Goal: Information Seeking & Learning: Learn about a topic

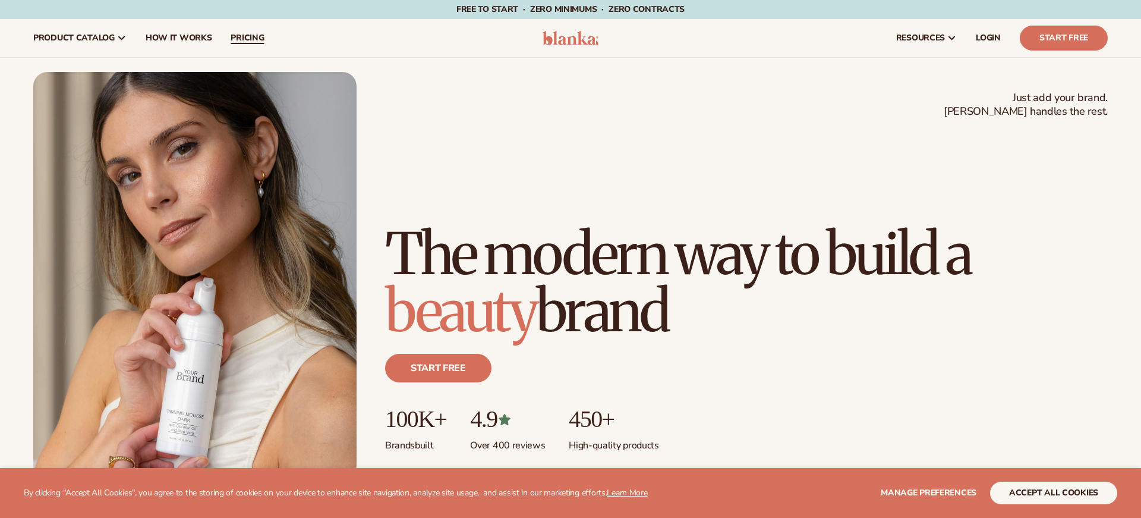
scroll to position [1, 0]
click at [247, 46] on link "pricing" at bounding box center [247, 37] width 52 height 38
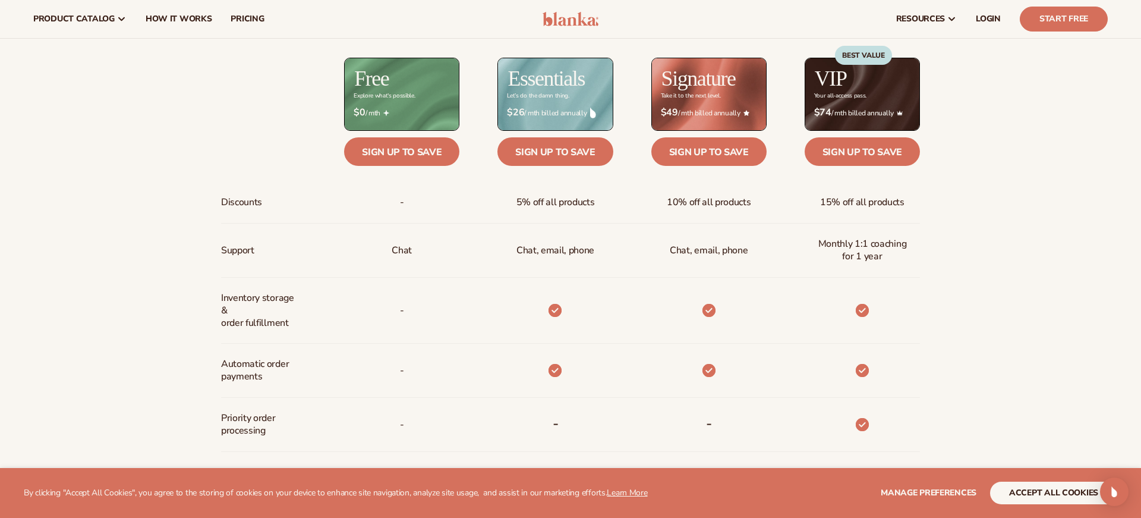
scroll to position [569, 0]
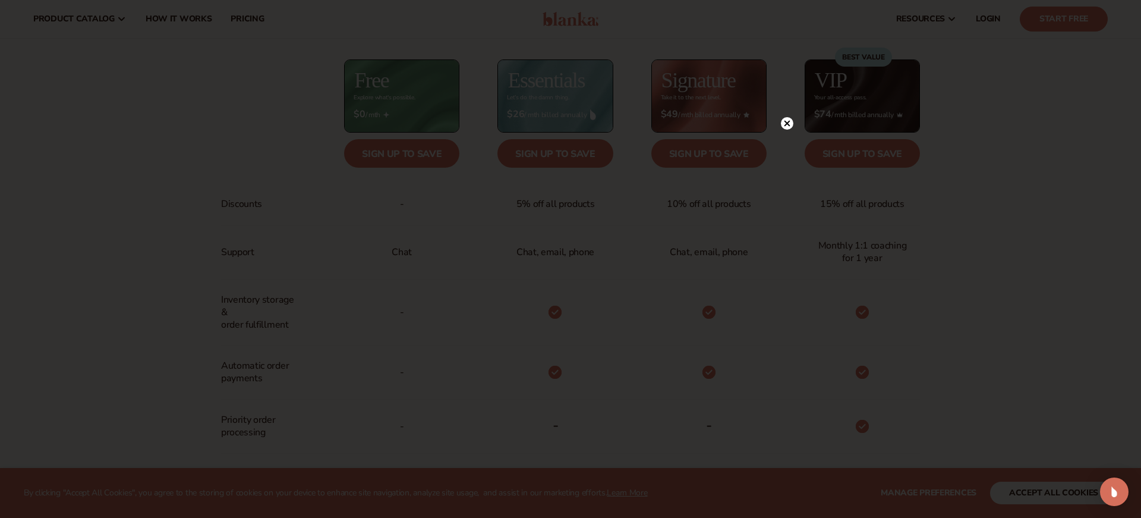
click at [789, 122] on icon at bounding box center [788, 124] width 6 height 6
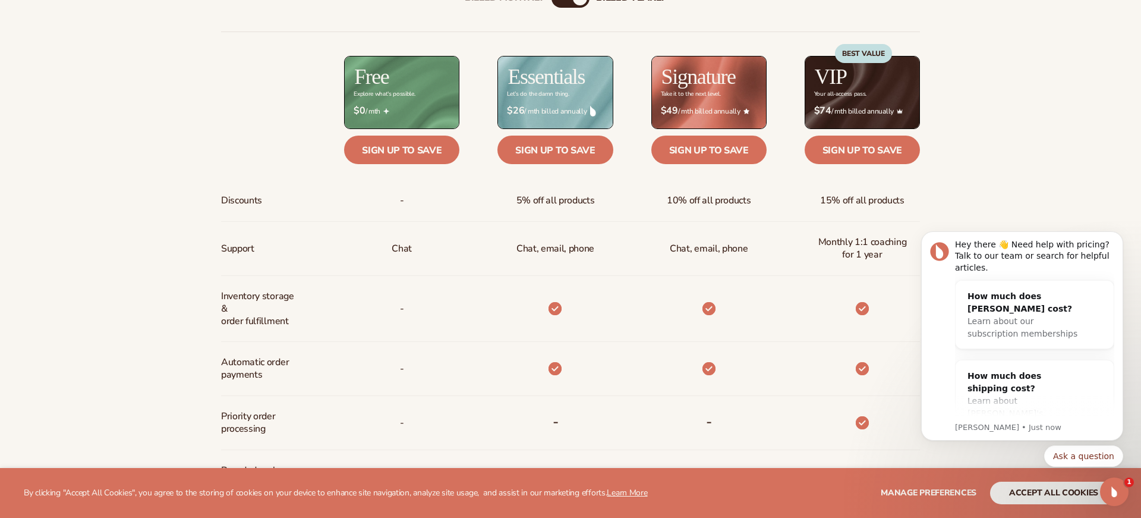
scroll to position [577, 0]
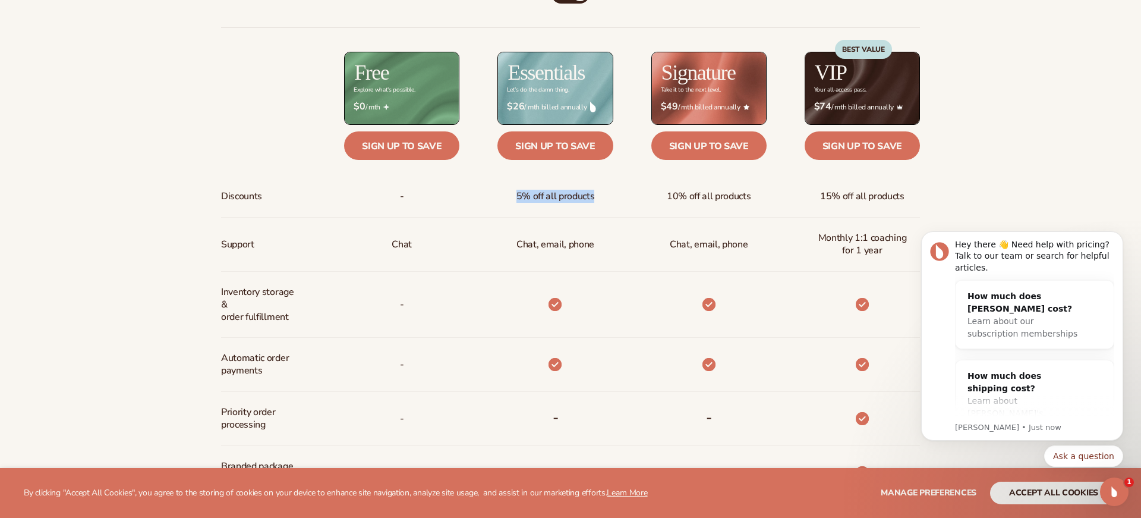
drag, startPoint x: 518, startPoint y: 197, endPoint x: 601, endPoint y: 197, distance: 83.8
click at [601, 197] on div "5% off all products" at bounding box center [555, 196] width 97 height 41
click at [577, 199] on span "5% off all products" at bounding box center [555, 196] width 78 height 22
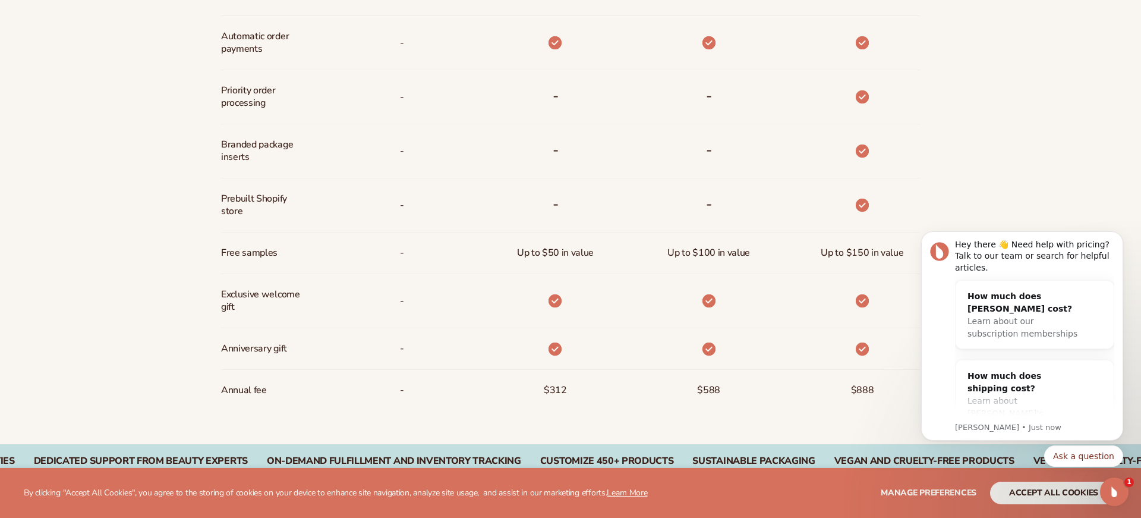
scroll to position [902, 0]
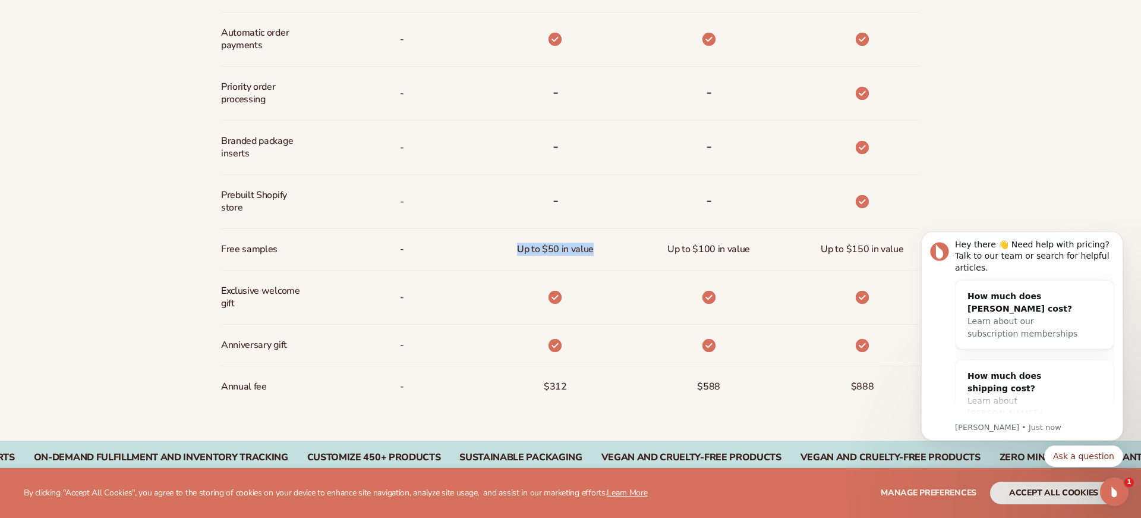
drag, startPoint x: 518, startPoint y: 249, endPoint x: 595, endPoint y: 252, distance: 76.7
click at [595, 252] on div "Up to $50 in value" at bounding box center [556, 249] width 96 height 41
click at [577, 265] on div "Up to $50 in value" at bounding box center [556, 249] width 96 height 41
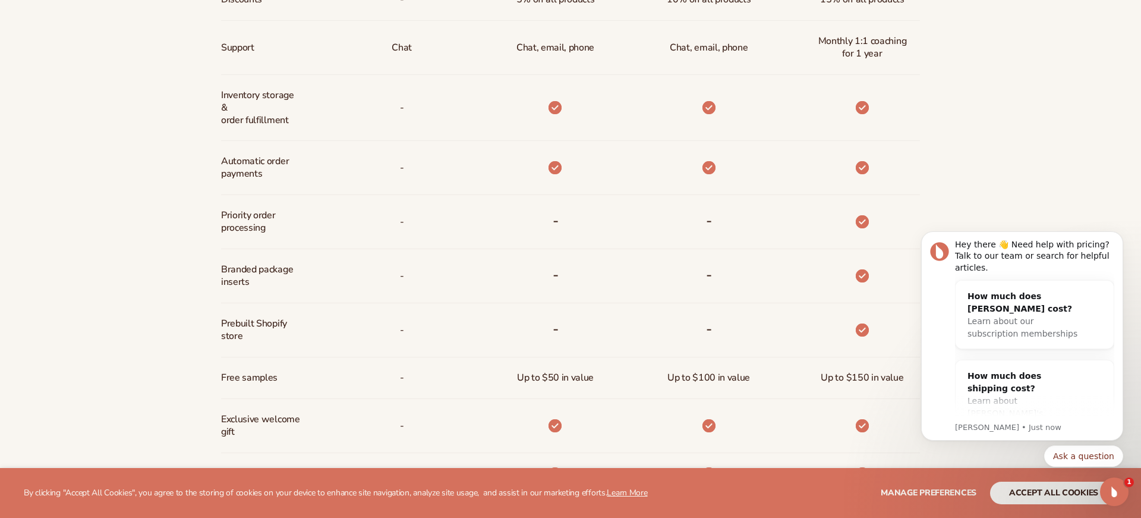
scroll to position [774, 0]
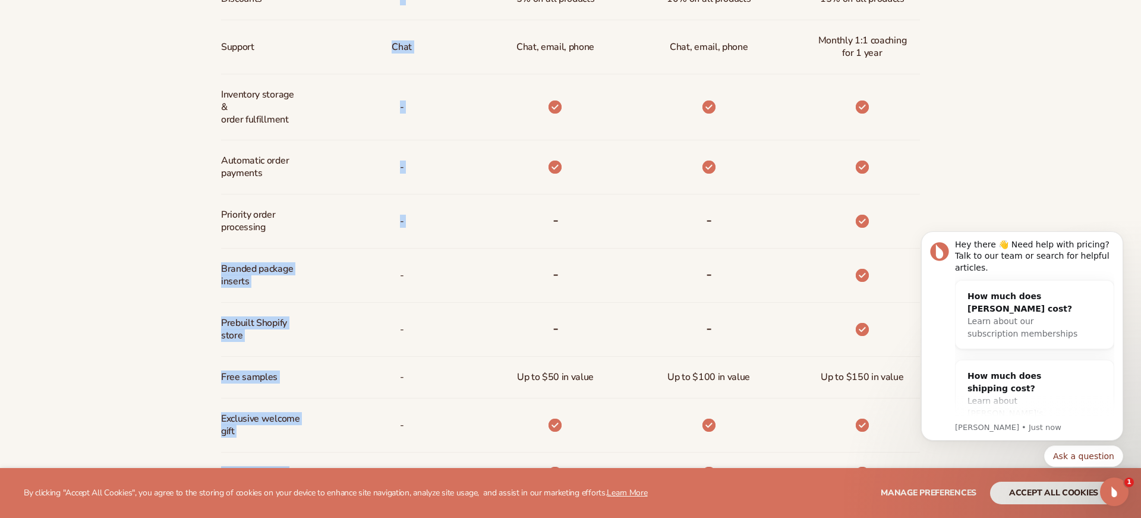
drag, startPoint x: 215, startPoint y: 268, endPoint x: 313, endPoint y: 277, distance: 97.9
click at [313, 277] on div "Billed Monthly billed Yearly Billed Monthly billed Yearly Discounts Support Inv…" at bounding box center [571, 168] width 766 height 800
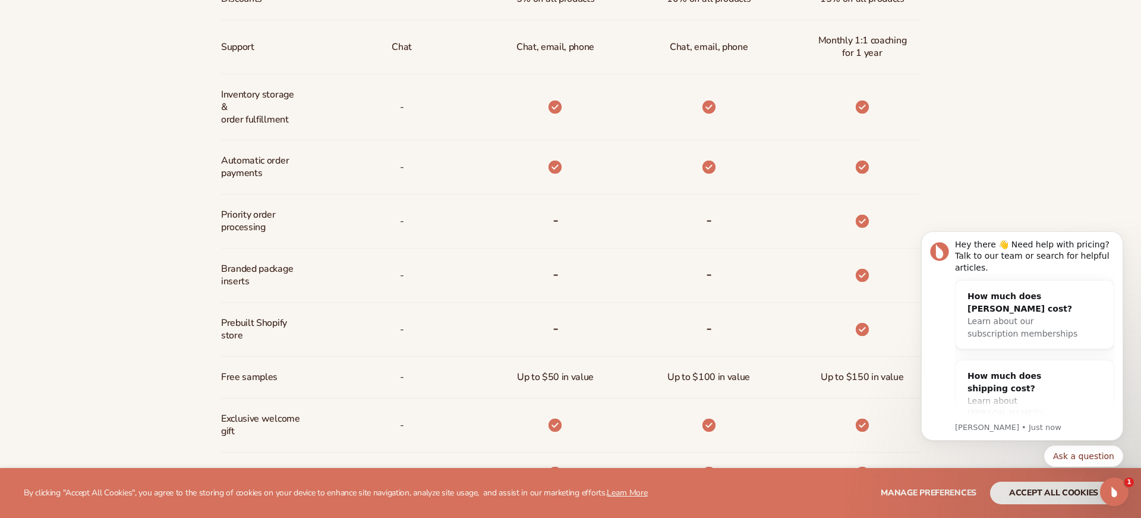
click at [307, 299] on div "-" at bounding box center [382, 275] width 153 height 54
drag, startPoint x: 253, startPoint y: 337, endPoint x: 218, endPoint y: 325, distance: 36.5
click at [218, 325] on div "Billed Monthly billed Yearly Billed Monthly billed Yearly Discounts Support Inv…" at bounding box center [571, 168] width 766 height 800
click at [277, 336] on span "Prebuilt Shopify store" at bounding box center [260, 329] width 79 height 34
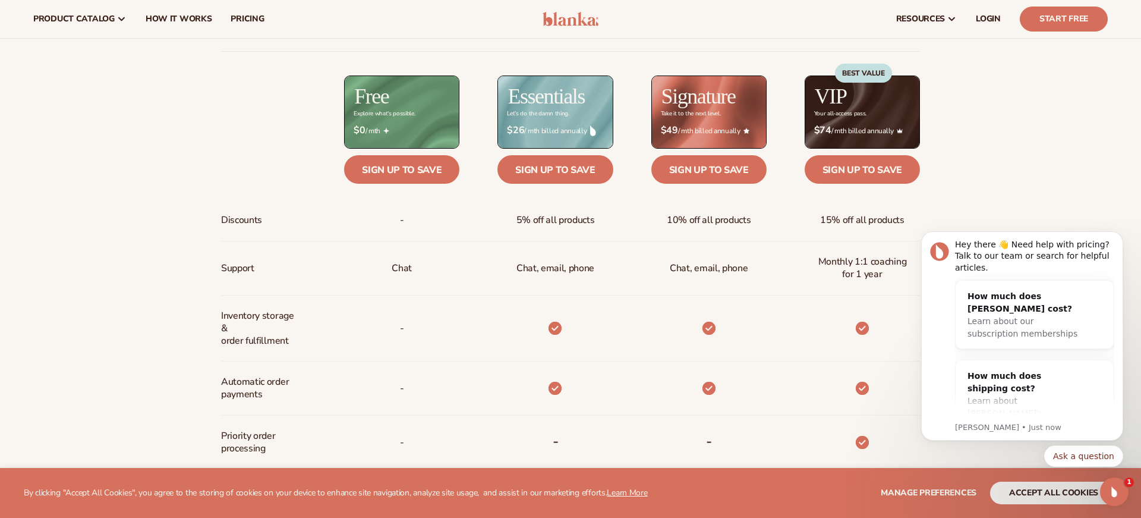
scroll to position [550, 0]
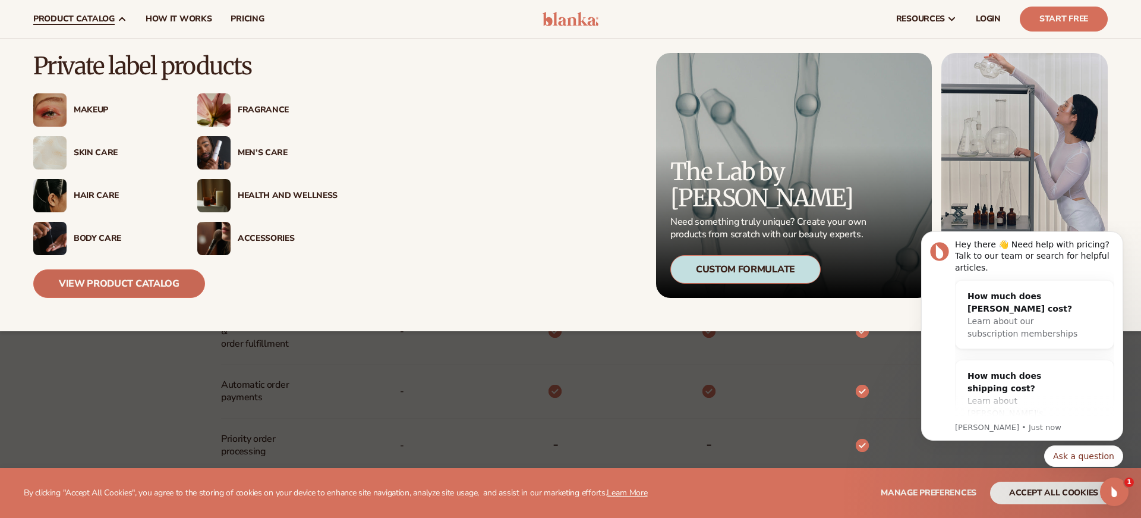
click at [78, 286] on link "View Product Catalog" at bounding box center [119, 283] width 172 height 29
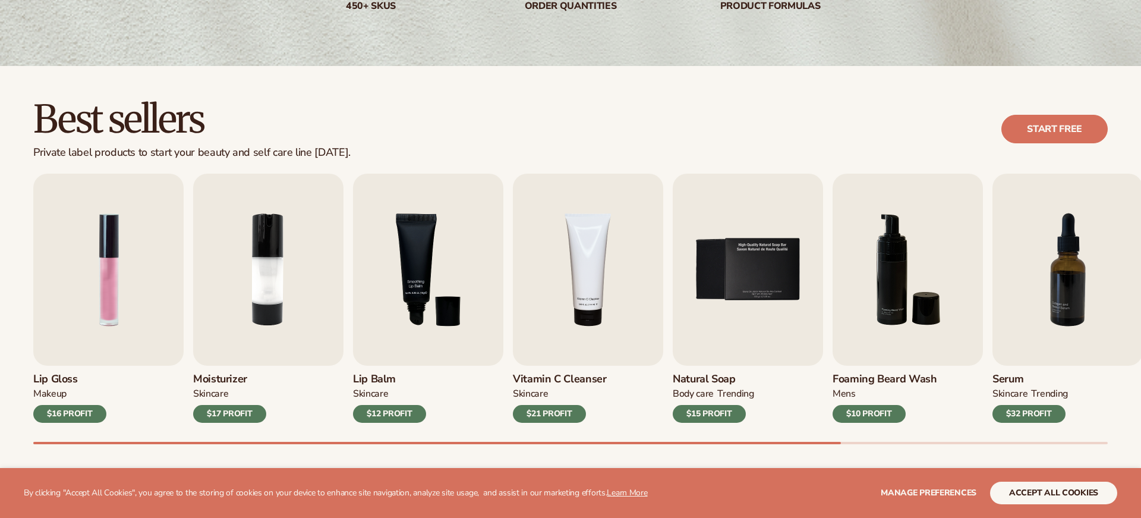
scroll to position [254, 0]
click at [125, 308] on img "1 / 9" at bounding box center [108, 269] width 150 height 192
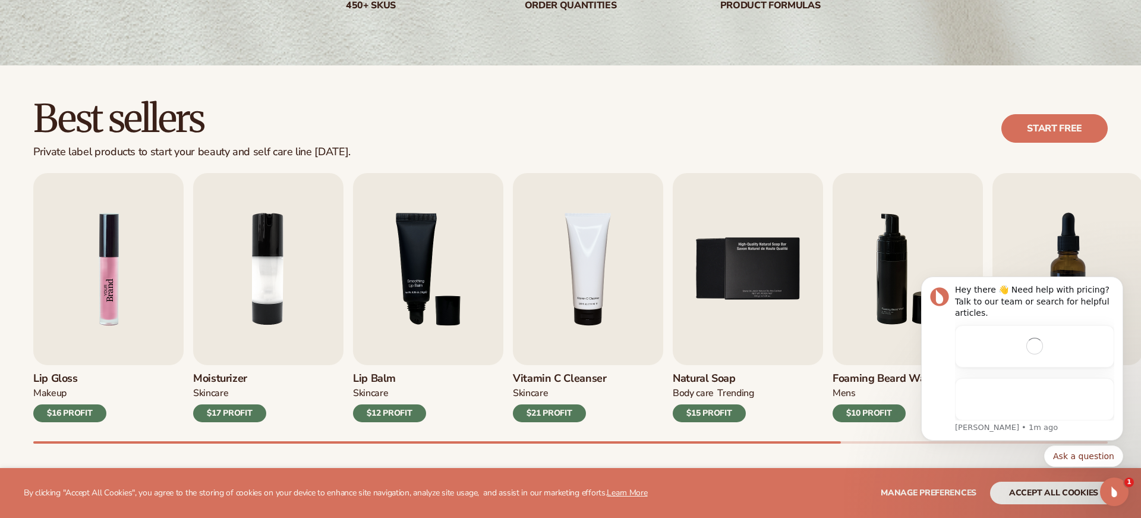
scroll to position [0, 0]
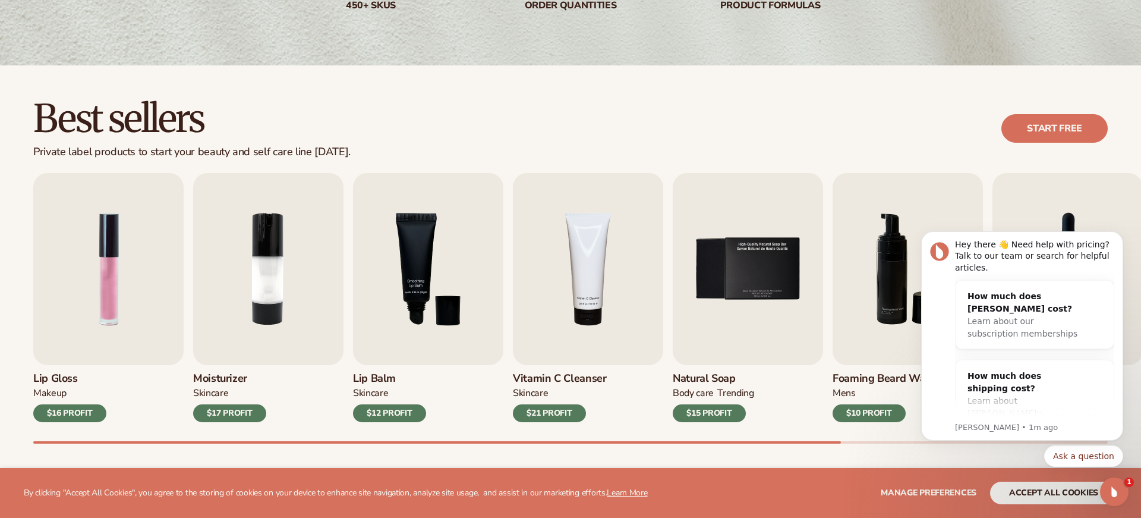
click at [44, 381] on h3 "Lip Gloss" at bounding box center [69, 378] width 73 height 13
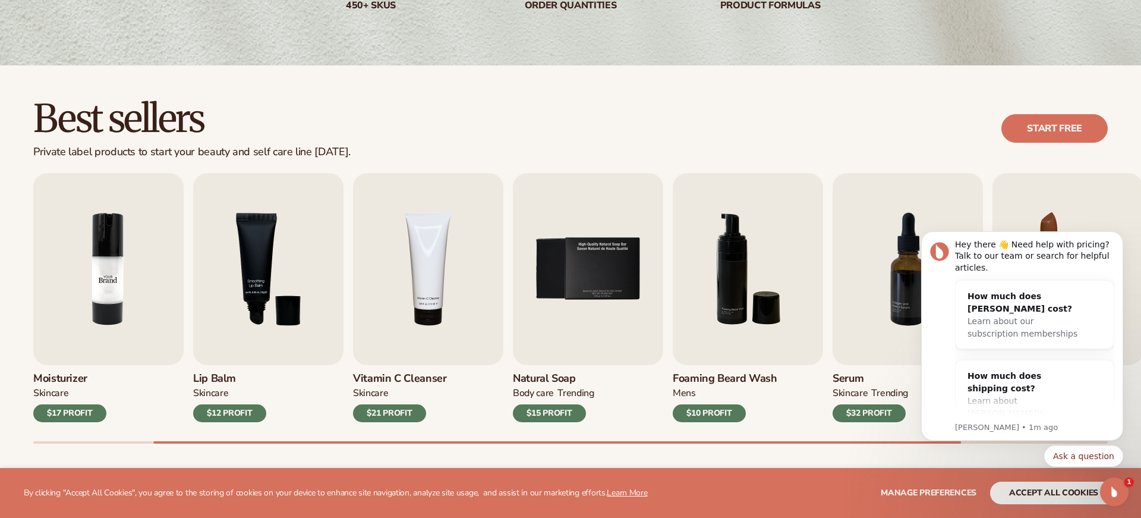
click at [130, 242] on img "2 / 9" at bounding box center [108, 269] width 150 height 192
click at [1117, 490] on icon "Open Intercom Messenger" at bounding box center [1113, 490] width 20 height 20
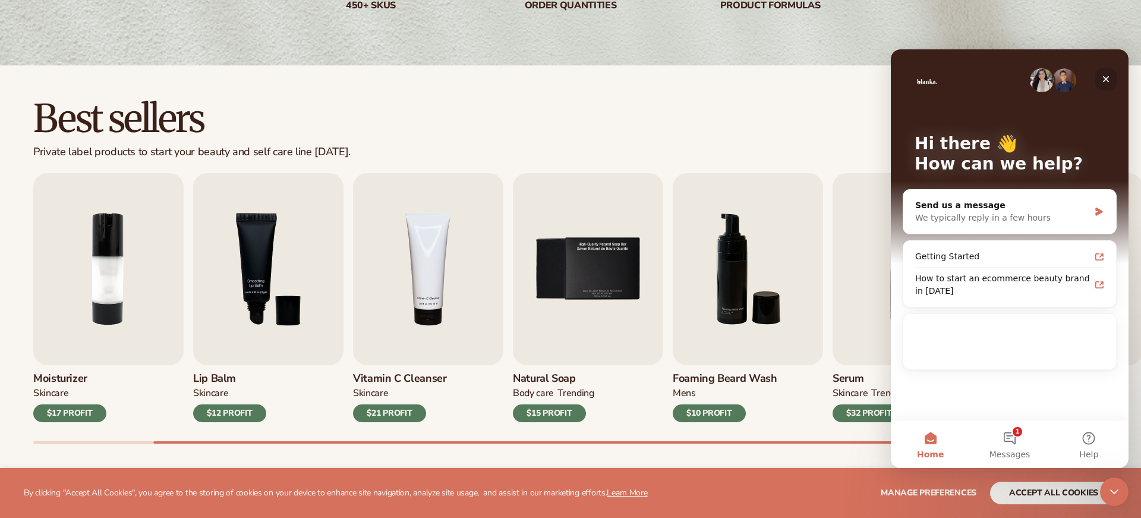
click at [1105, 78] on icon "Close" at bounding box center [1106, 79] width 7 height 7
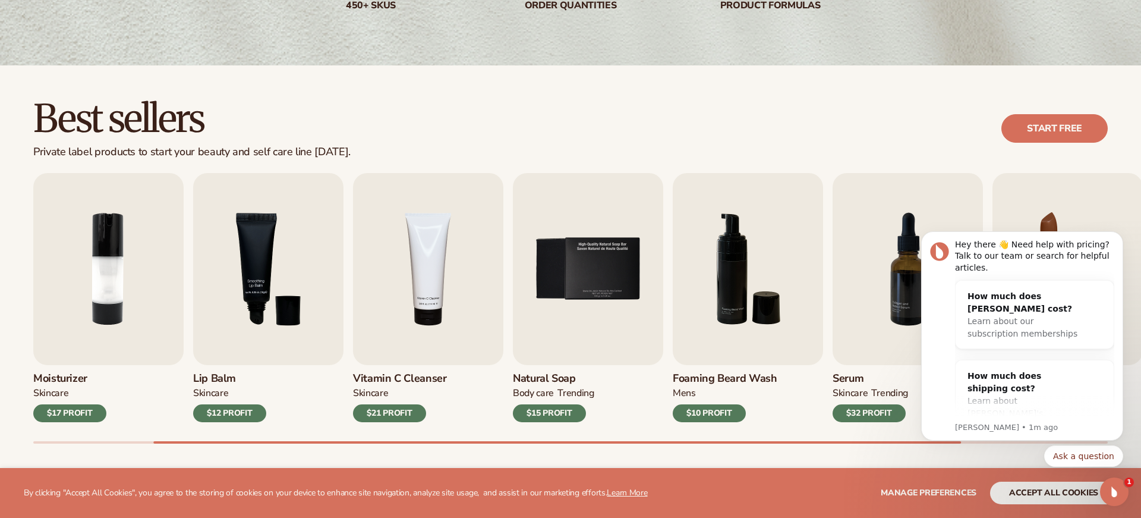
click at [865, 415] on div "$32 PROFIT" at bounding box center [869, 413] width 73 height 18
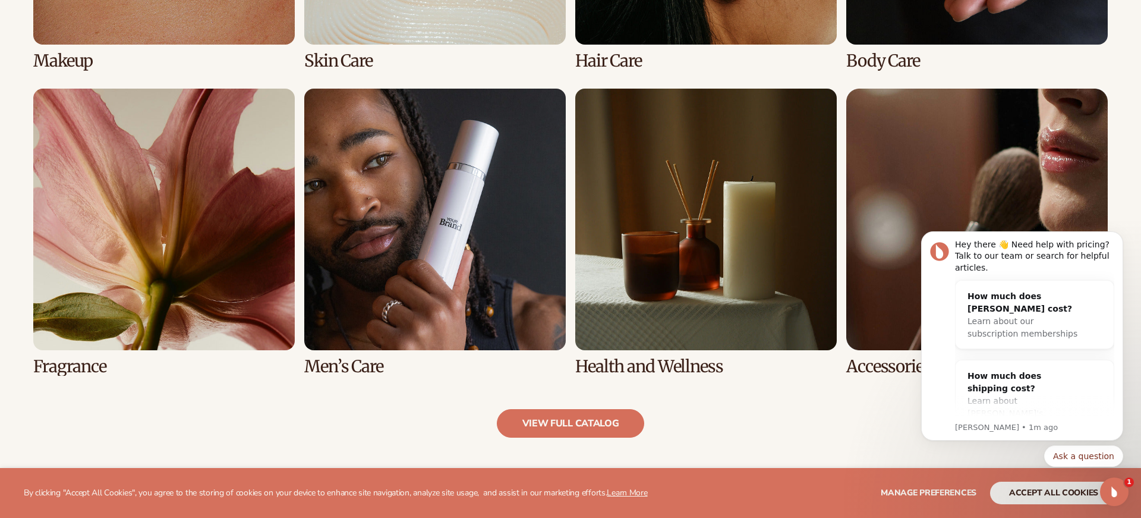
scroll to position [1140, 0]
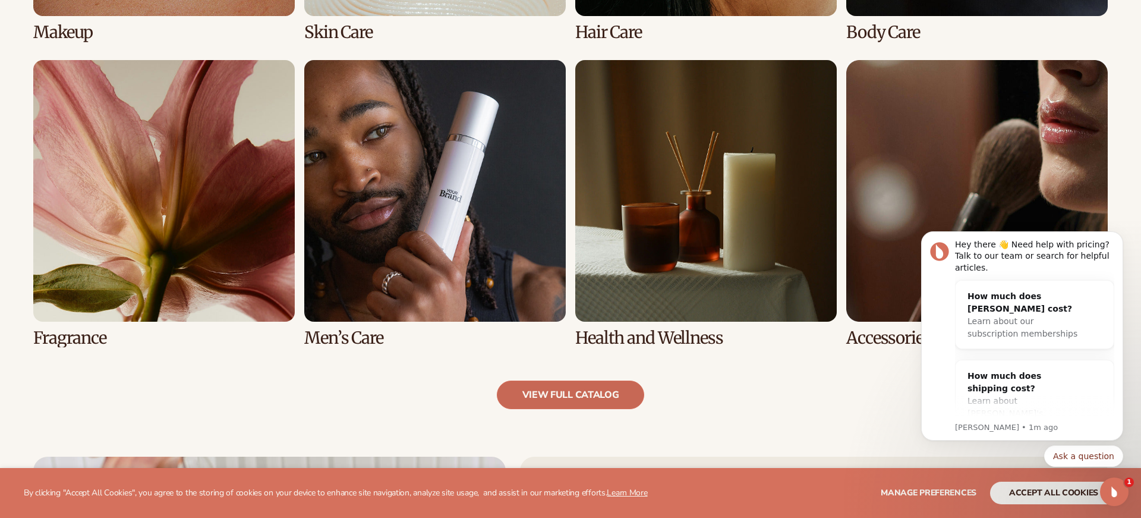
click at [581, 399] on link "view full catalog" at bounding box center [571, 394] width 148 height 29
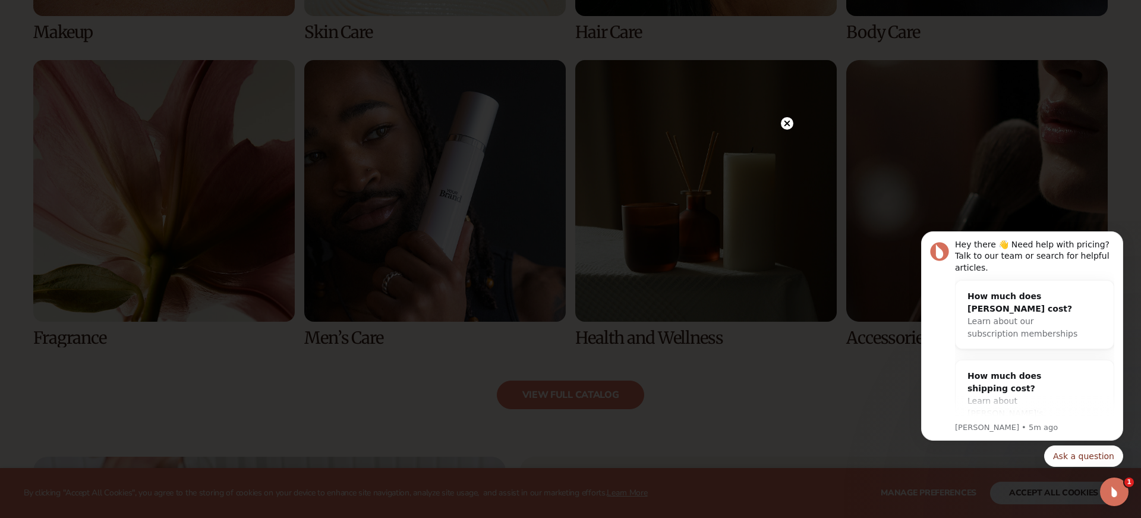
click at [790, 122] on circle at bounding box center [787, 123] width 12 height 12
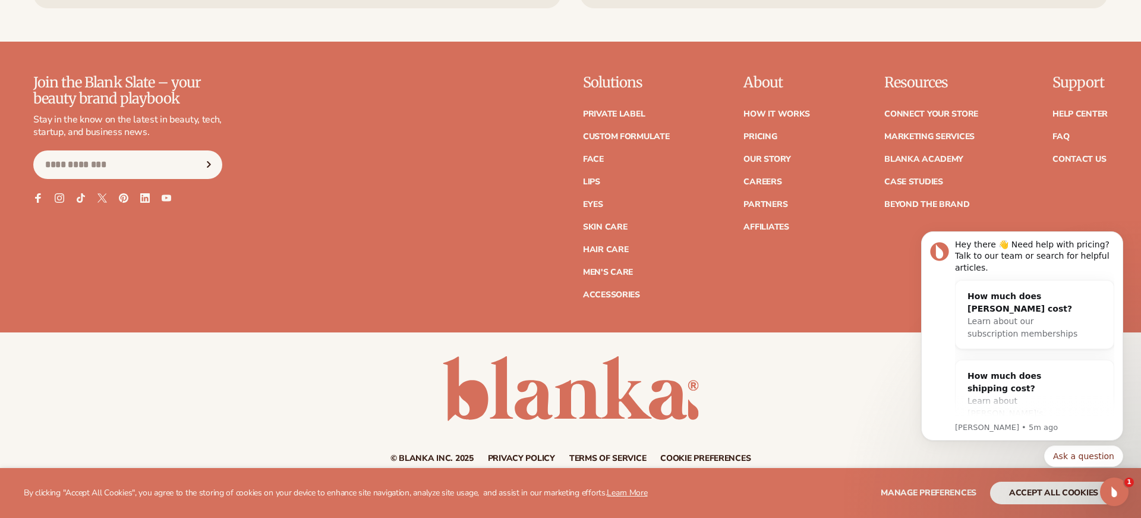
scroll to position [2382, 0]
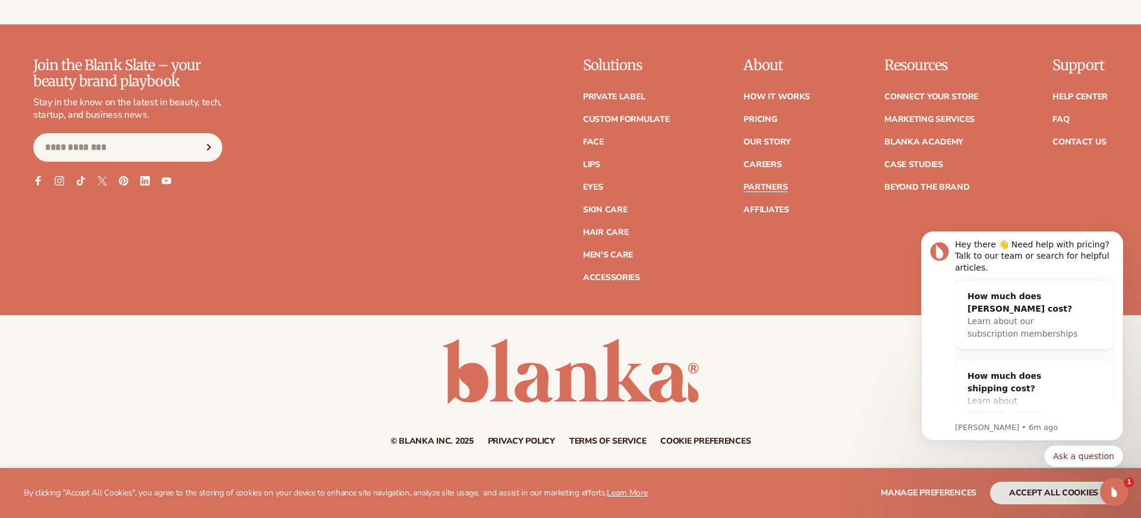
click at [761, 188] on link "Partners" at bounding box center [766, 187] width 44 height 8
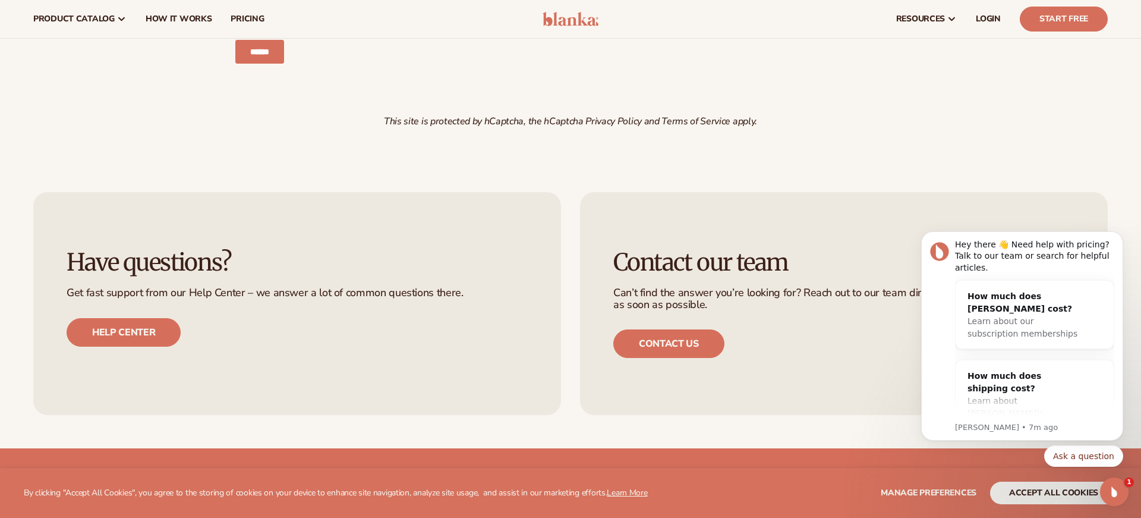
scroll to position [1822, 0]
